Goal: Information Seeking & Learning: Learn about a topic

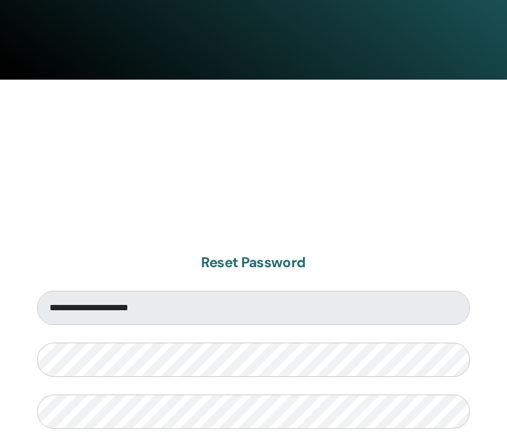
scroll to position [577, 0]
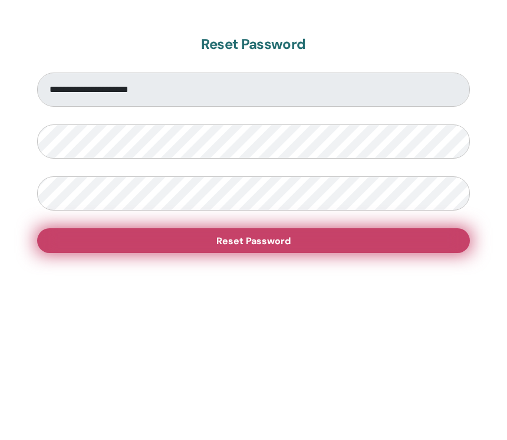
click at [361, 356] on button "Reset Password" at bounding box center [253, 368] width 433 height 25
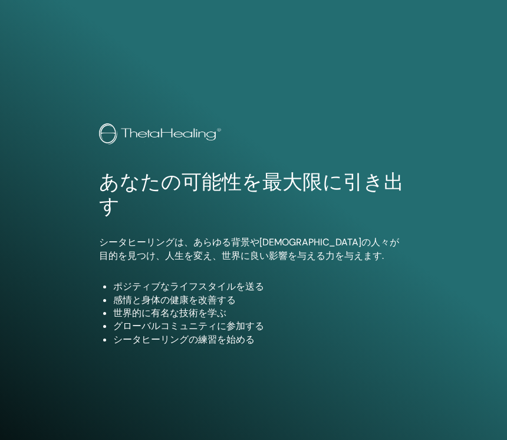
scroll to position [673, 0]
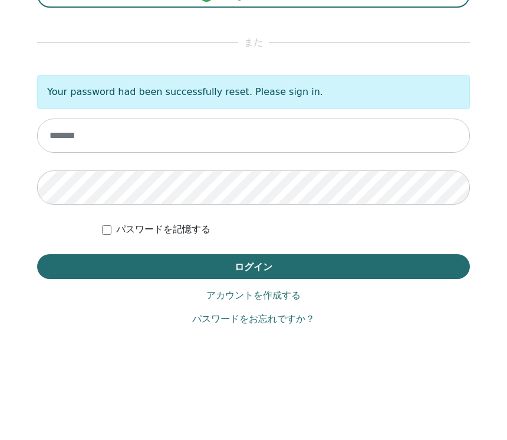
type input "**********"
click at [254, 307] on button "ログイン" at bounding box center [253, 307] width 433 height 25
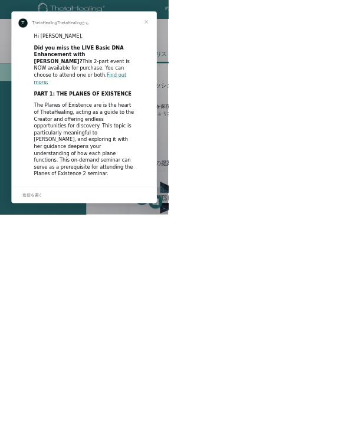
click at [322, 66] on span "クローズ" at bounding box center [300, 45] width 42 height 42
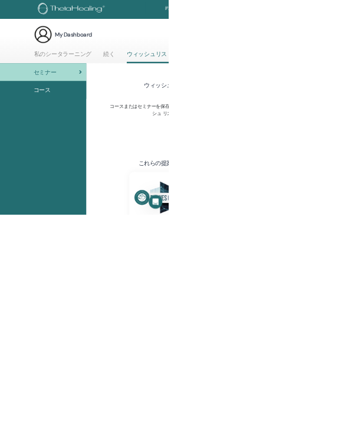
click at [121, 116] on link "私のシータラーニング" at bounding box center [129, 115] width 118 height 23
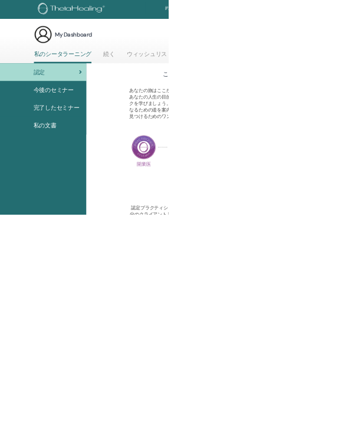
click at [84, 68] on img at bounding box center [89, 71] width 38 height 38
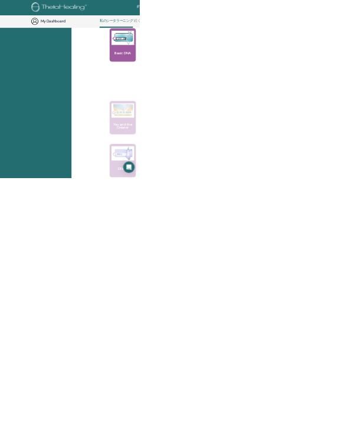
scroll to position [480, 0]
click at [283, 107] on img at bounding box center [304, 97] width 56 height 35
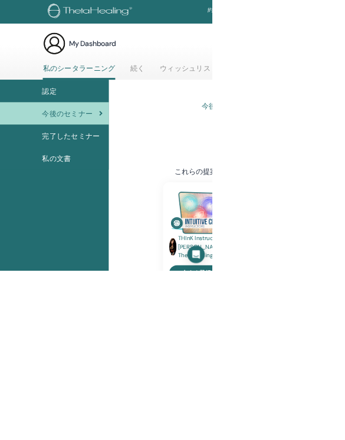
click at [122, 231] on link "完了したセミナー" at bounding box center [88, 221] width 177 height 37
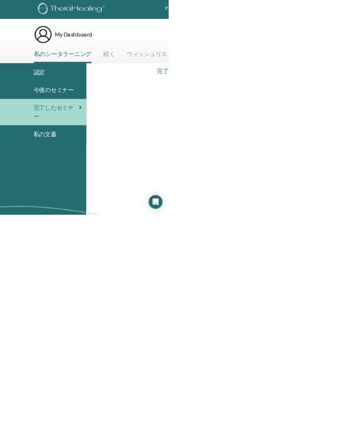
click at [82, 156] on span "認定" at bounding box center [80, 148] width 24 height 18
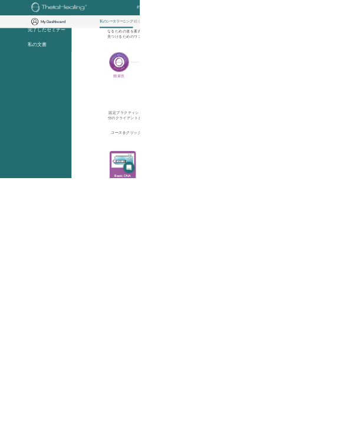
scroll to position [179, 0]
click at [302, 395] on img at bounding box center [304, 397] width 56 height 35
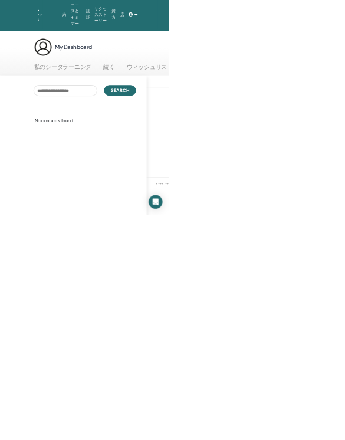
click at [148, 194] on input "text" at bounding box center [134, 186] width 130 height 22
type input "******"
click at [218, 205] on div "****** Search" at bounding box center [150, 186] width 319 height 60
click at [226, 193] on button "Search" at bounding box center [247, 186] width 66 height 22
click at [310, 133] on link "ウィッシュリスト" at bounding box center [307, 141] width 94 height 23
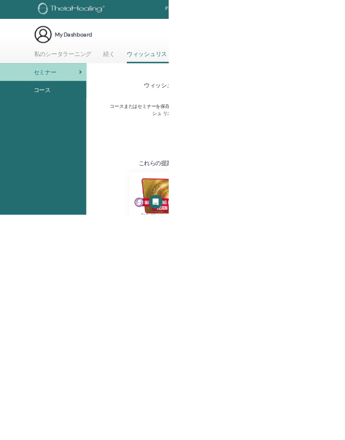
click at [128, 108] on link "私のシータラーニング" at bounding box center [129, 115] width 118 height 23
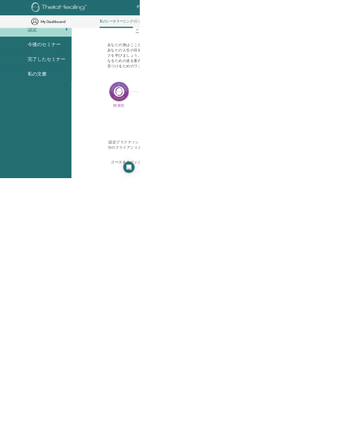
scroll to position [110, 0]
